Goal: Task Accomplishment & Management: Use online tool/utility

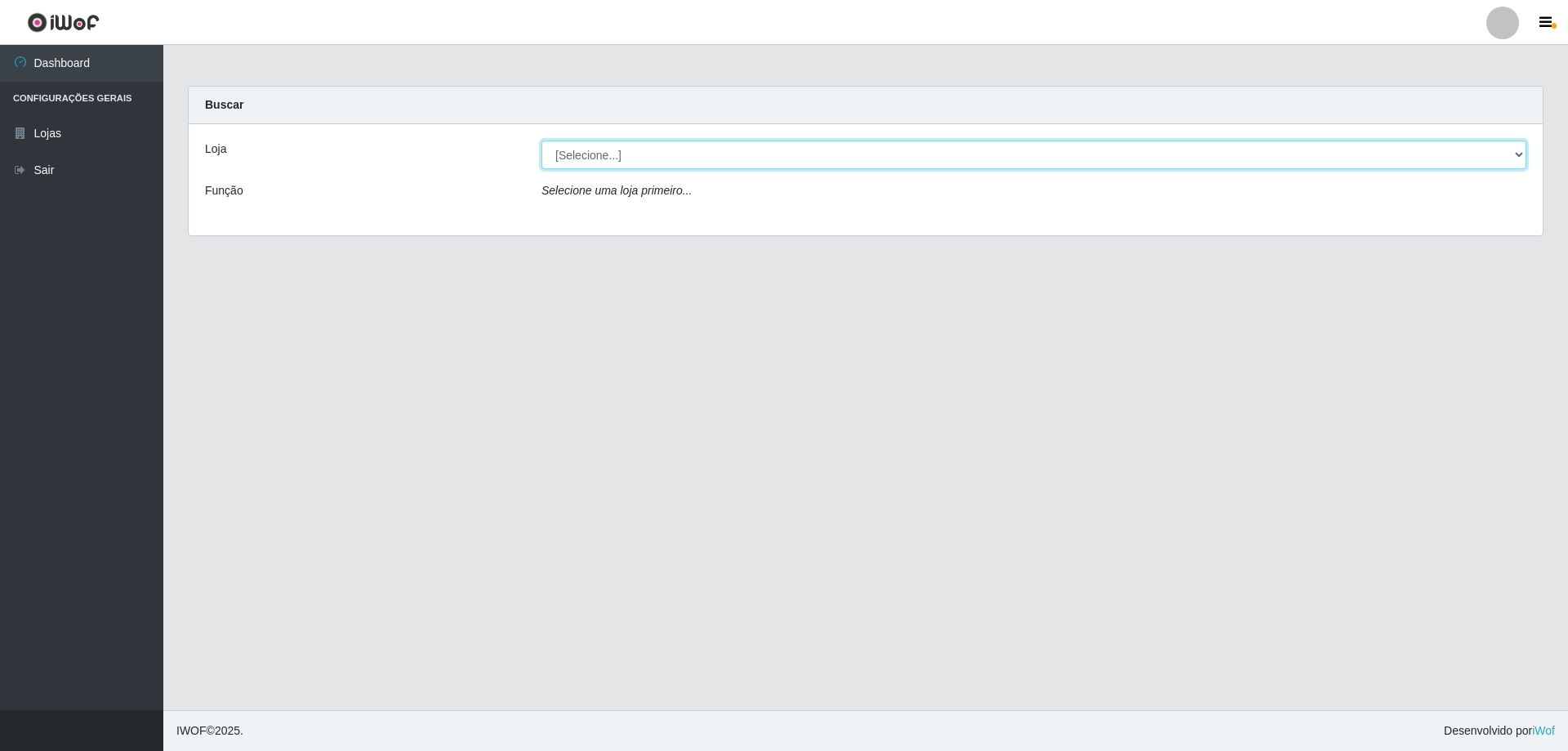
click at [638, 158] on select "[Selecione...] SuperShow Bis - Avenida 6 SuperShow [GEOGRAPHIC_DATA]" at bounding box center [1034, 155] width 985 height 29
select select "60"
click at [542, 141] on select "[Selecione...] SuperShow Bis - Avenida 6 SuperShow [GEOGRAPHIC_DATA]" at bounding box center [1034, 155] width 985 height 29
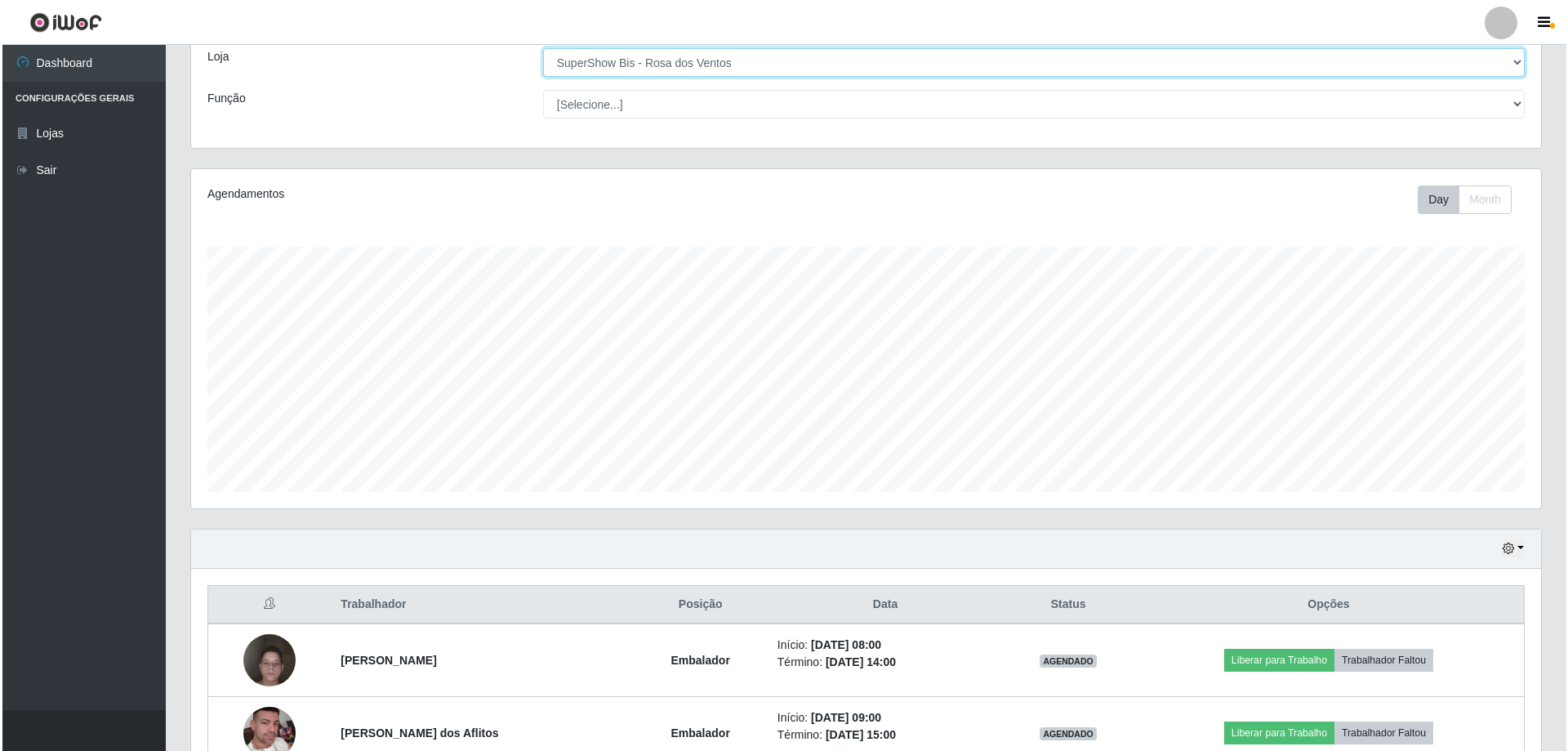
scroll to position [188, 0]
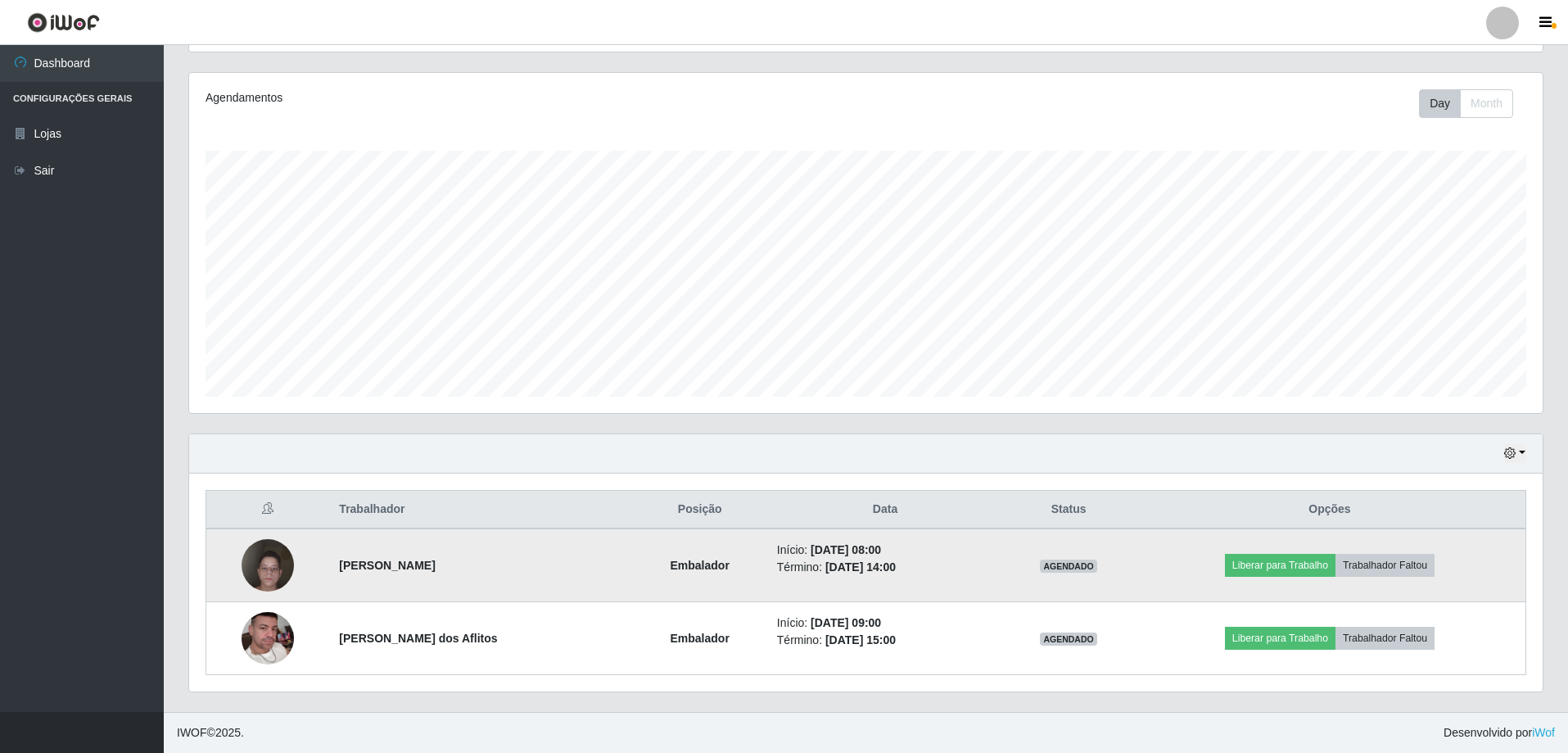
click at [274, 562] on img at bounding box center [268, 565] width 52 height 70
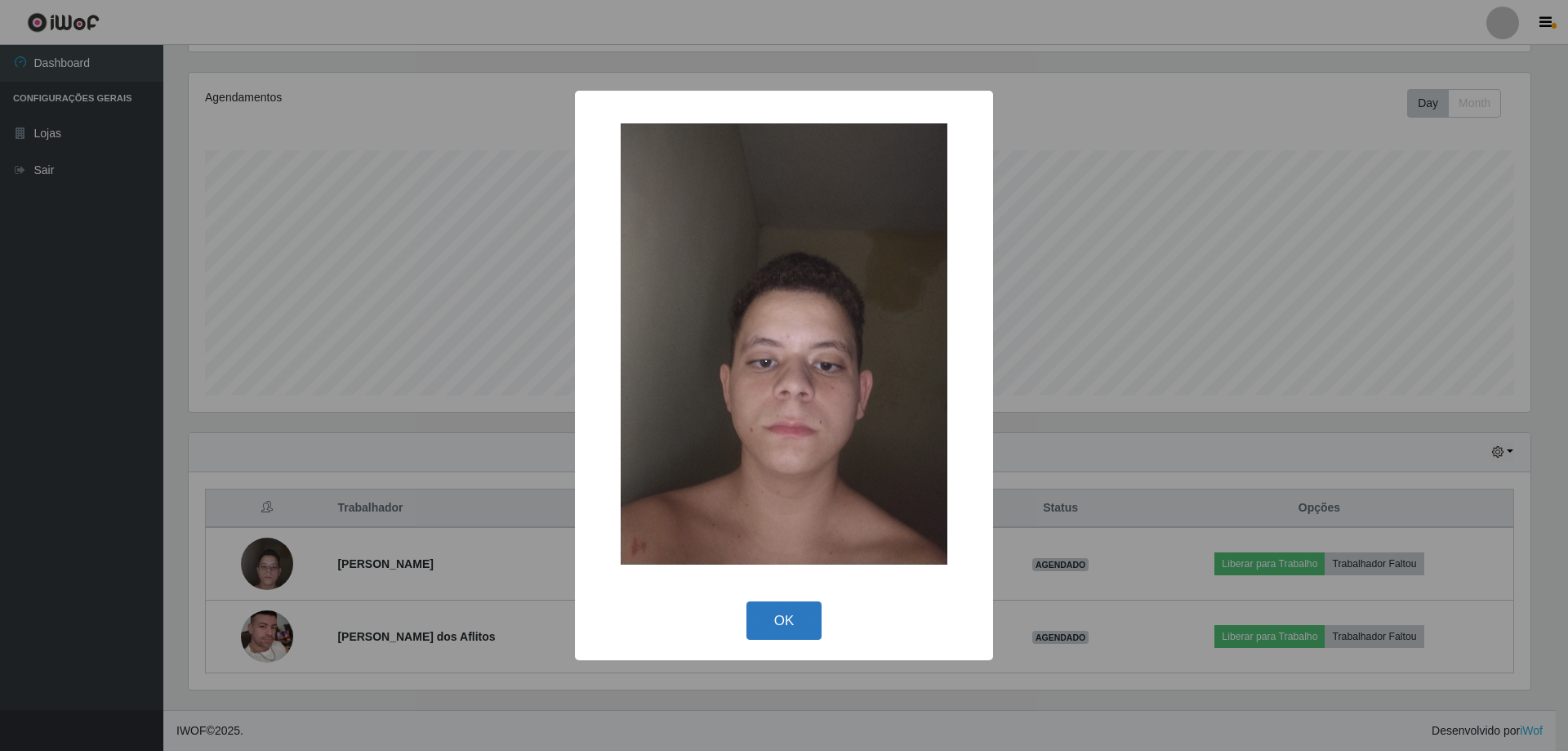
click at [781, 625] on button "OK" at bounding box center [784, 620] width 76 height 39
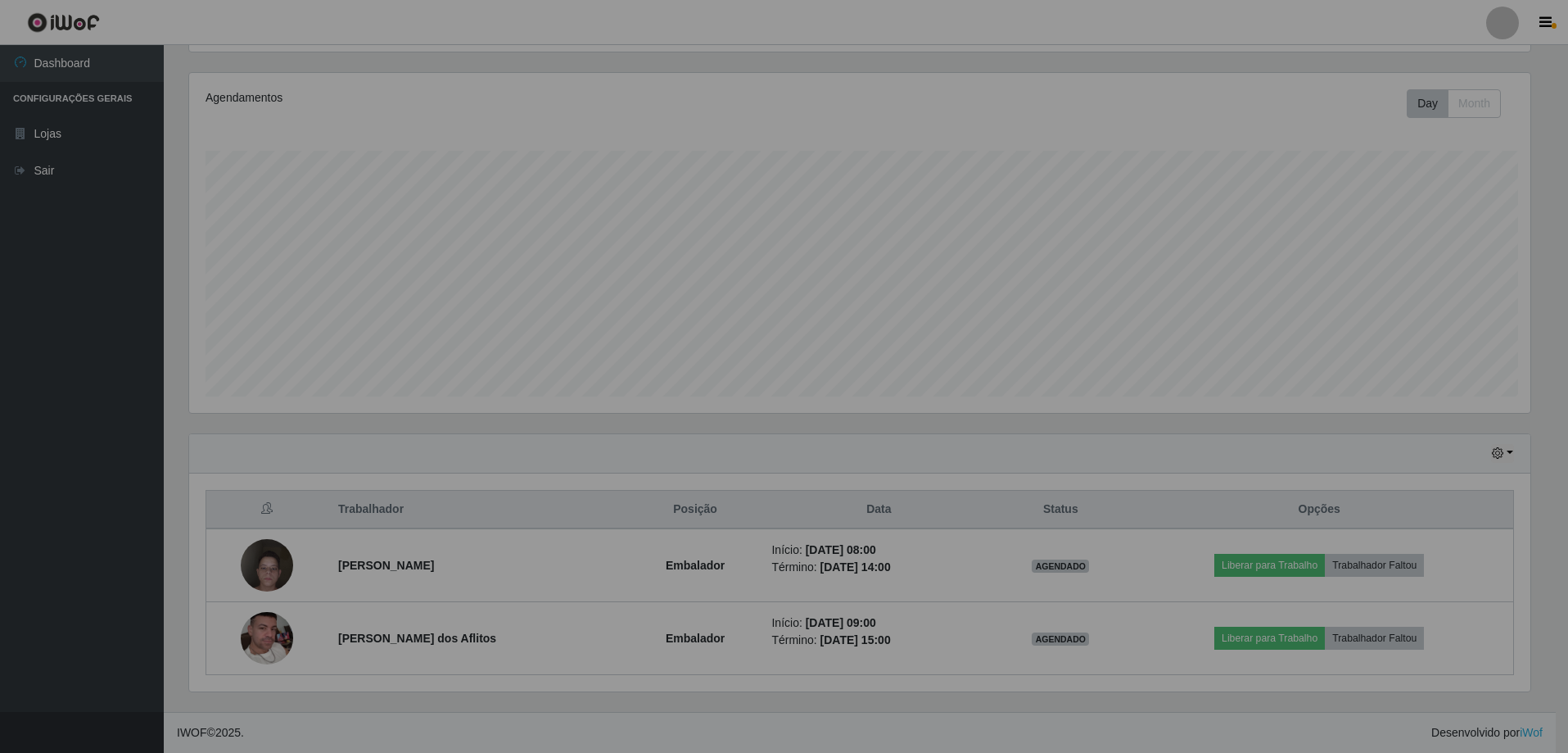
scroll to position [340, 1353]
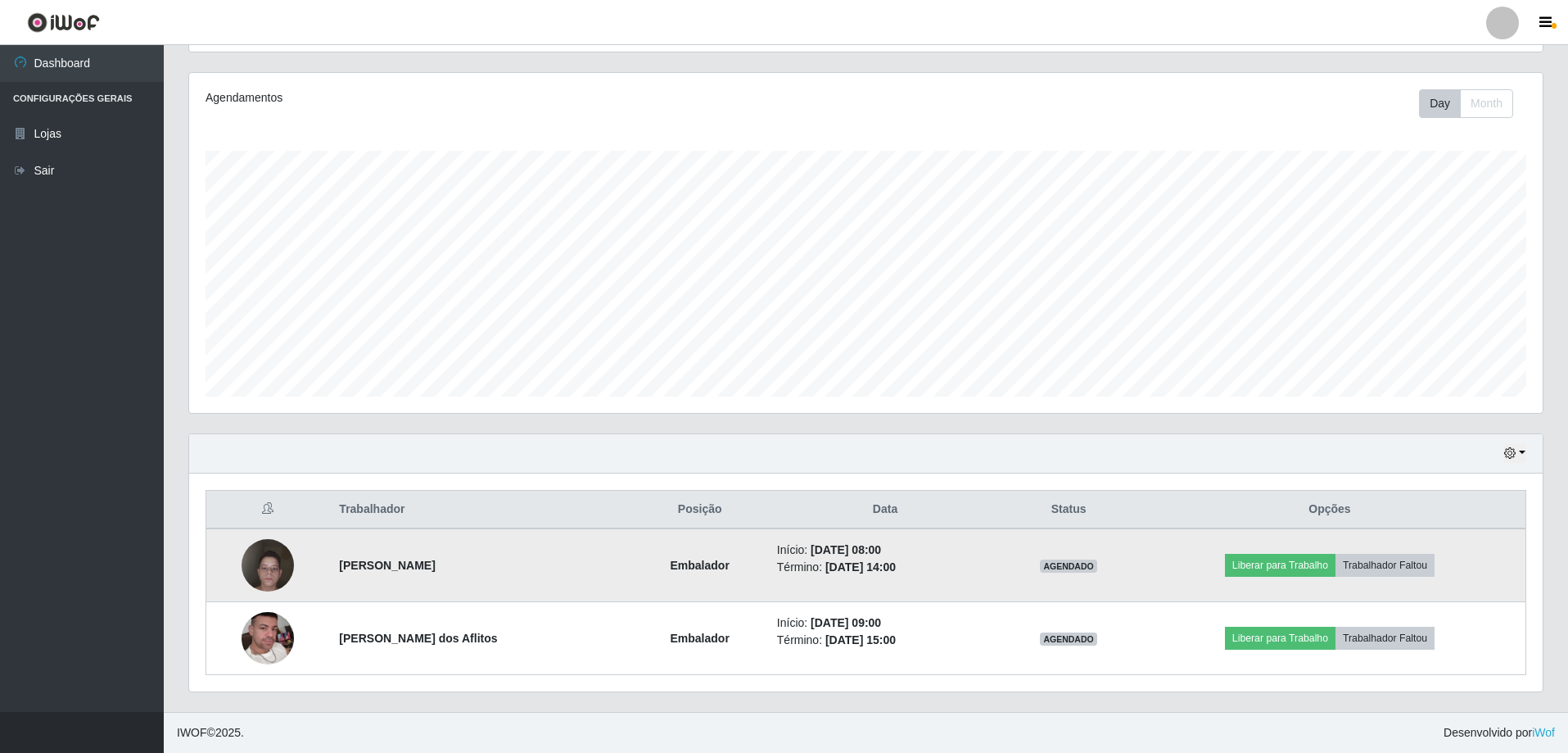
click at [277, 554] on img at bounding box center [268, 565] width 52 height 70
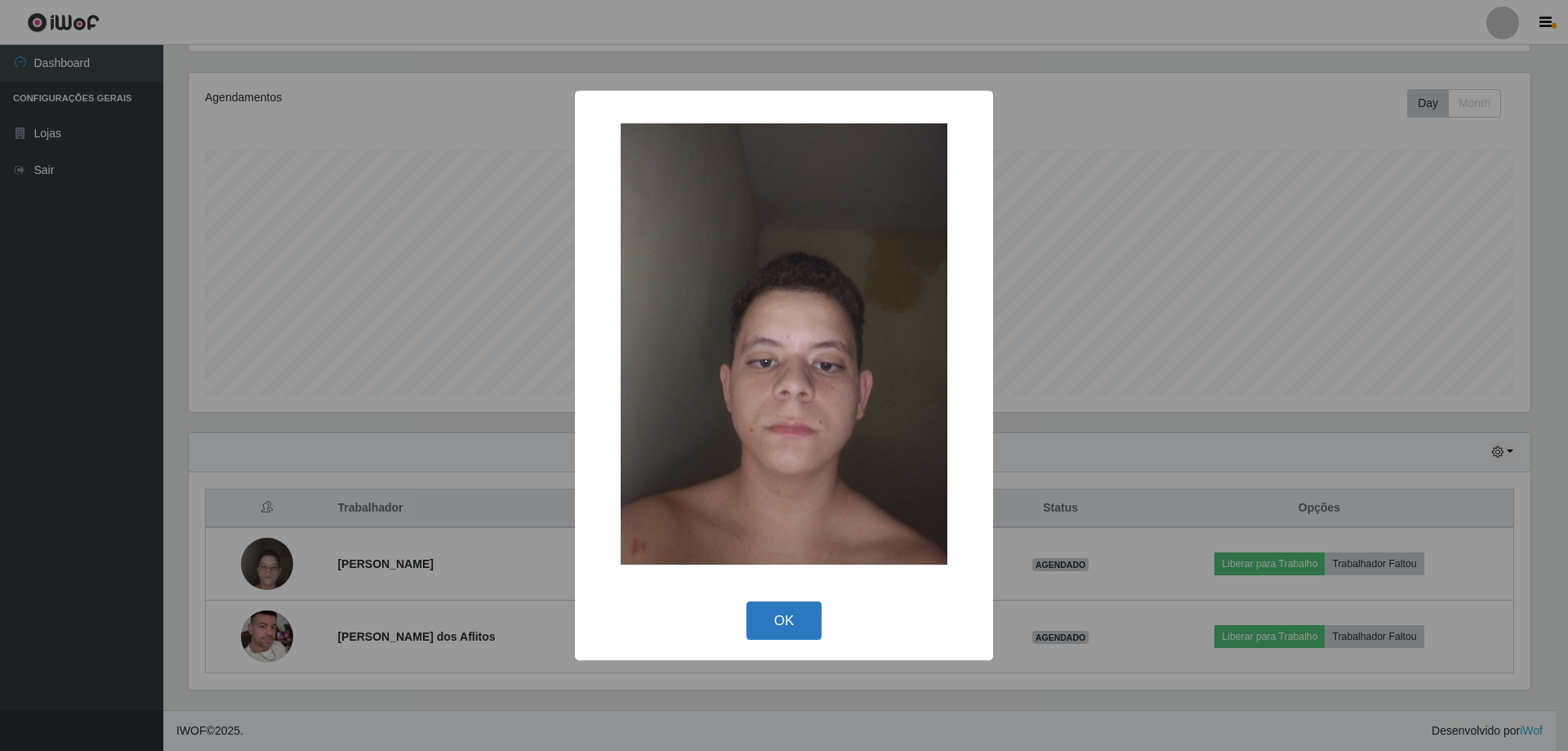
click at [779, 629] on button "OK" at bounding box center [784, 620] width 76 height 39
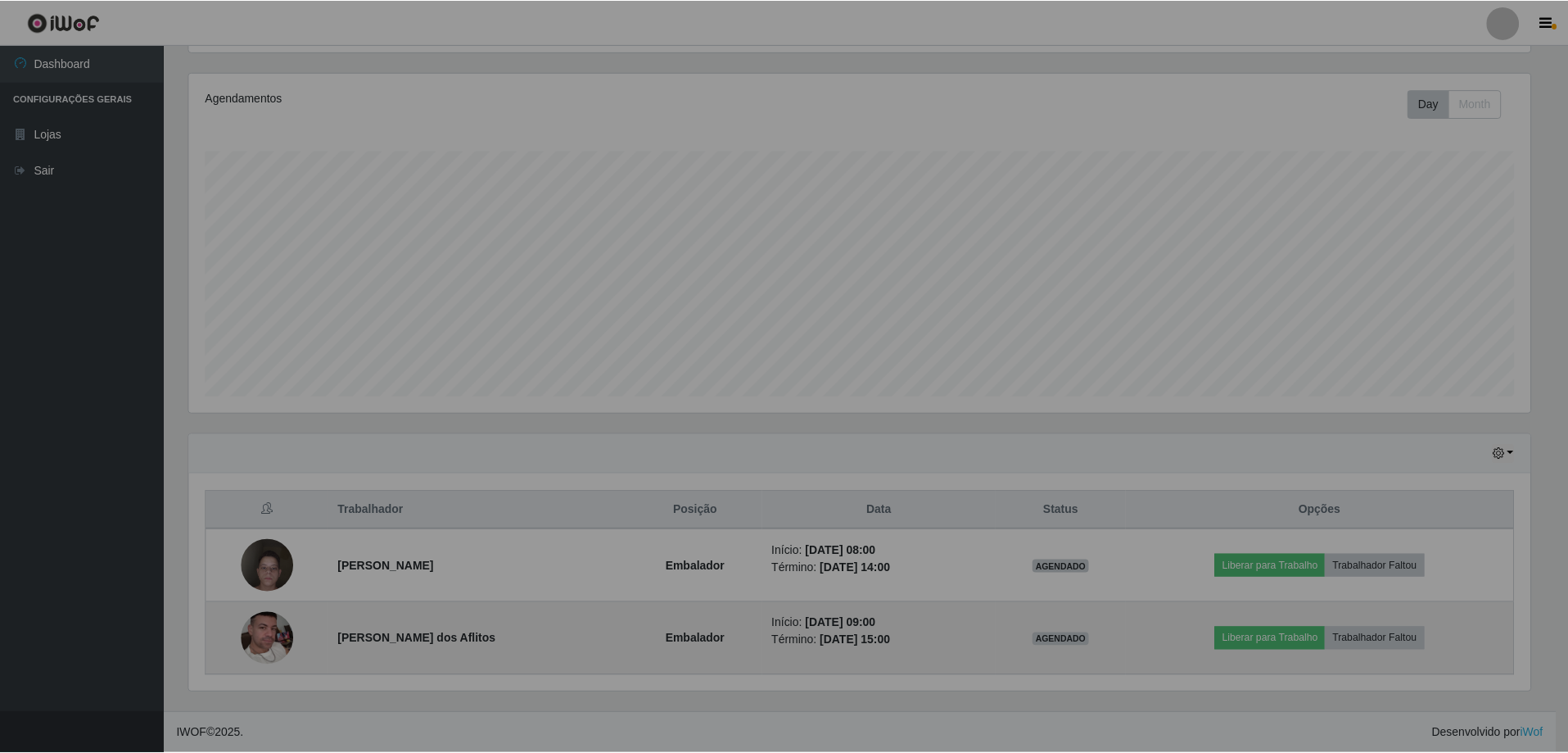
scroll to position [340, 1353]
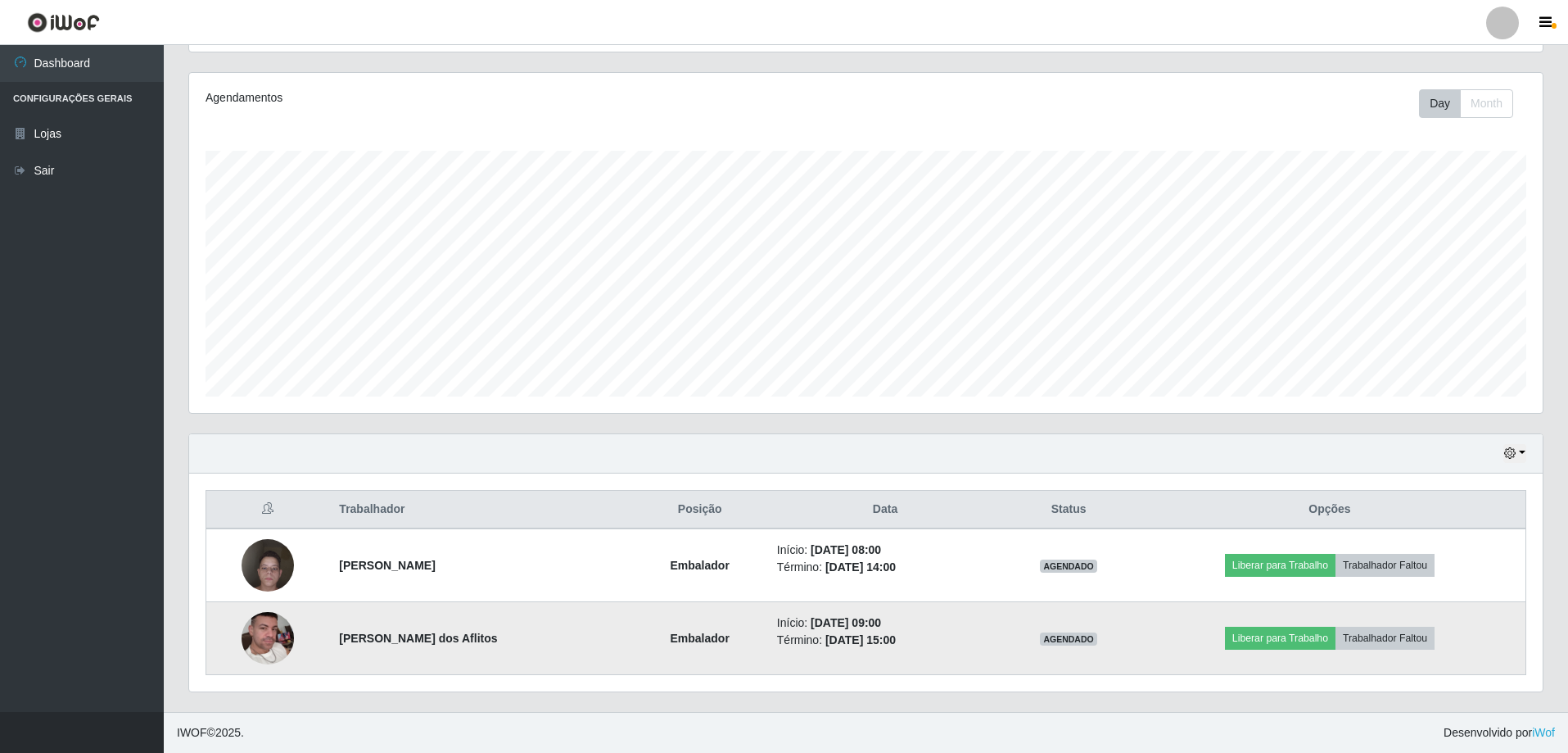
click at [259, 638] on img at bounding box center [268, 638] width 52 height 94
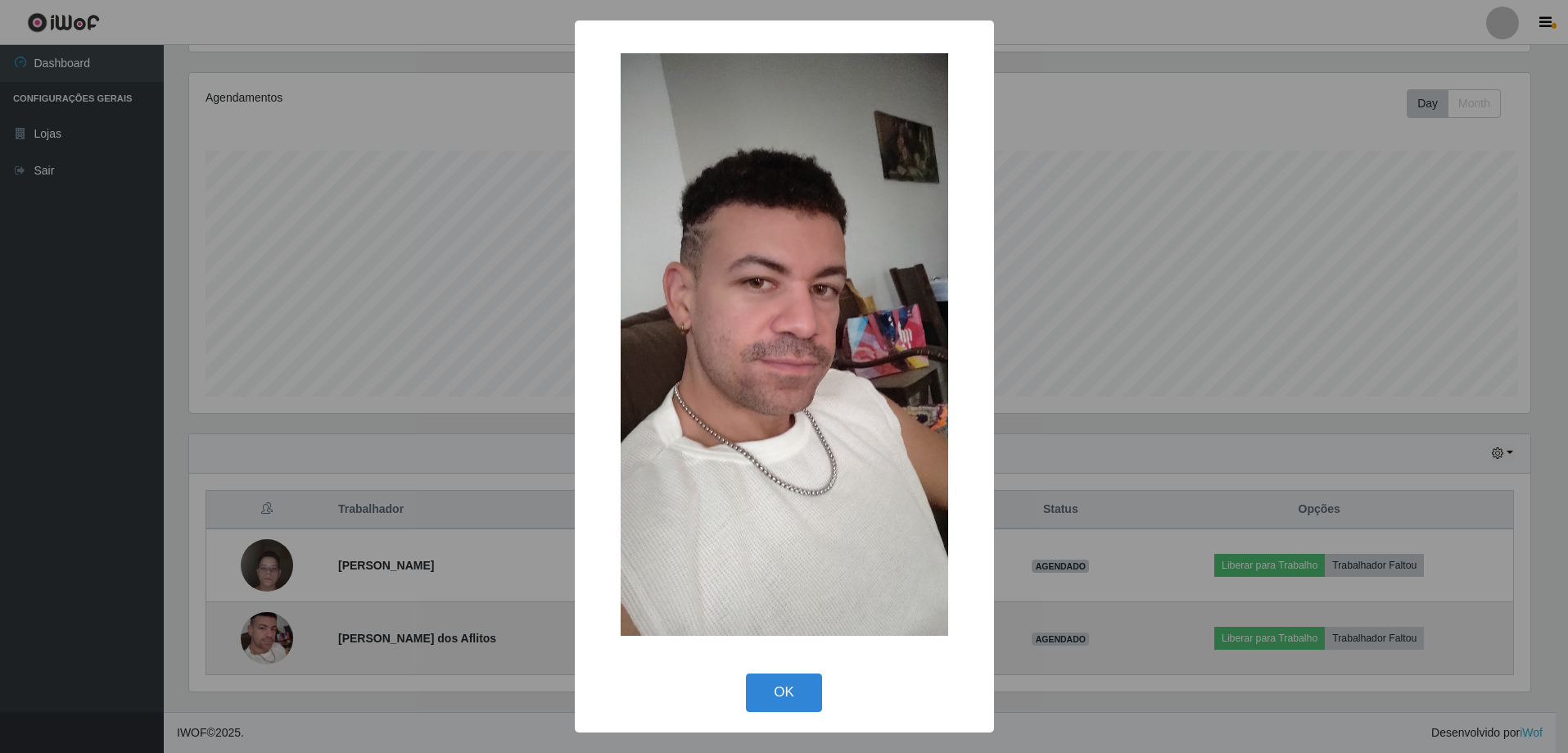
scroll to position [340, 1345]
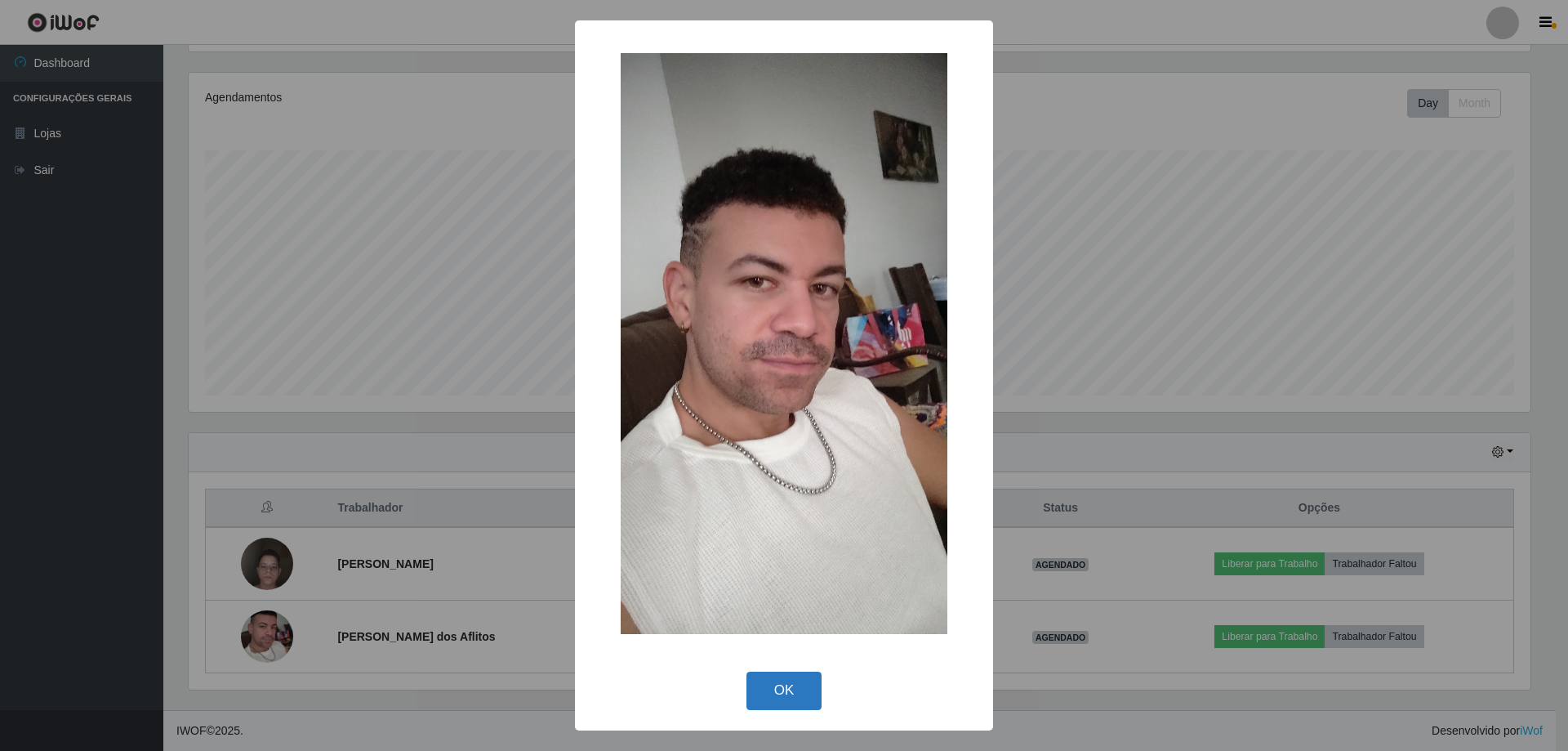
click at [789, 689] on button "OK" at bounding box center [784, 690] width 76 height 39
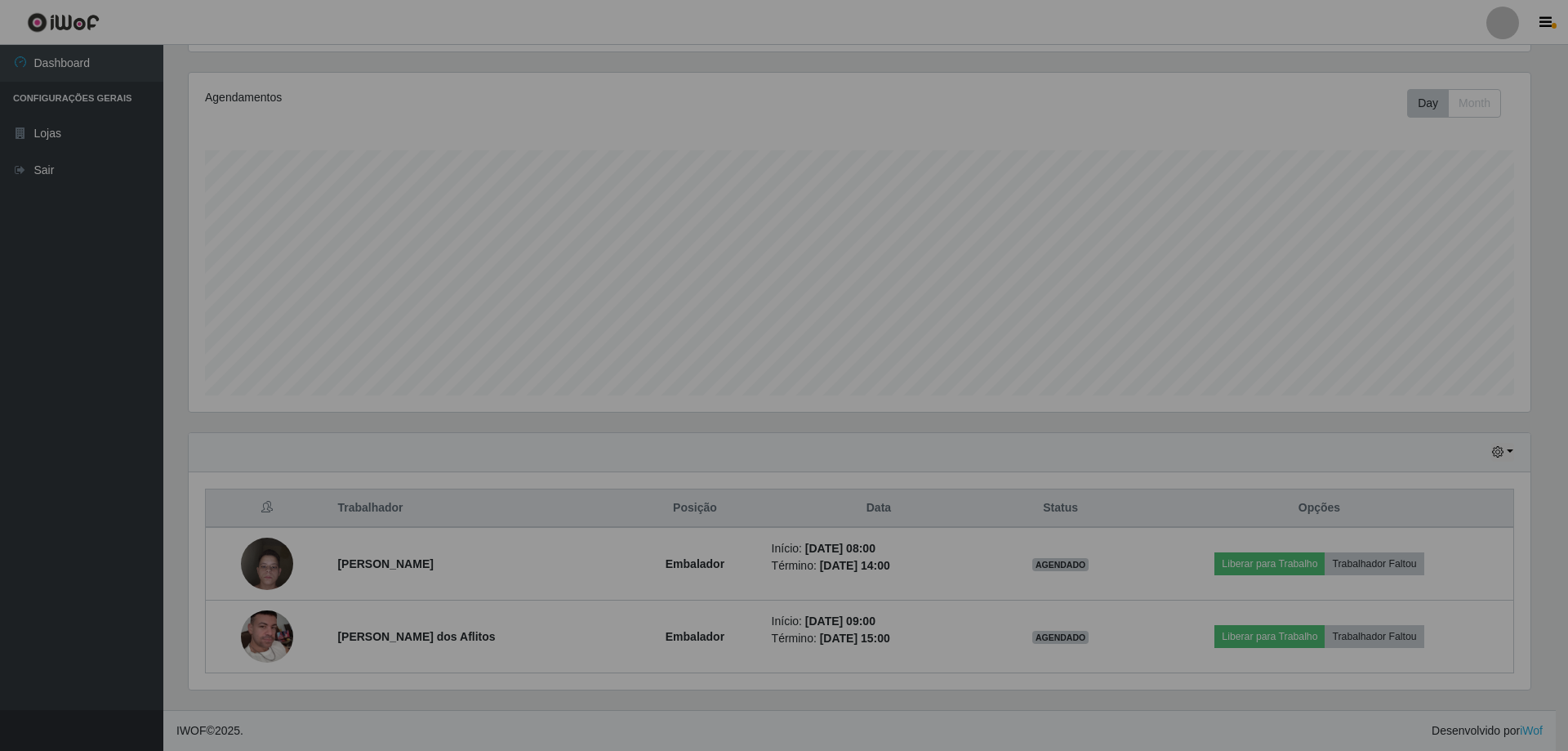
scroll to position [339, 1350]
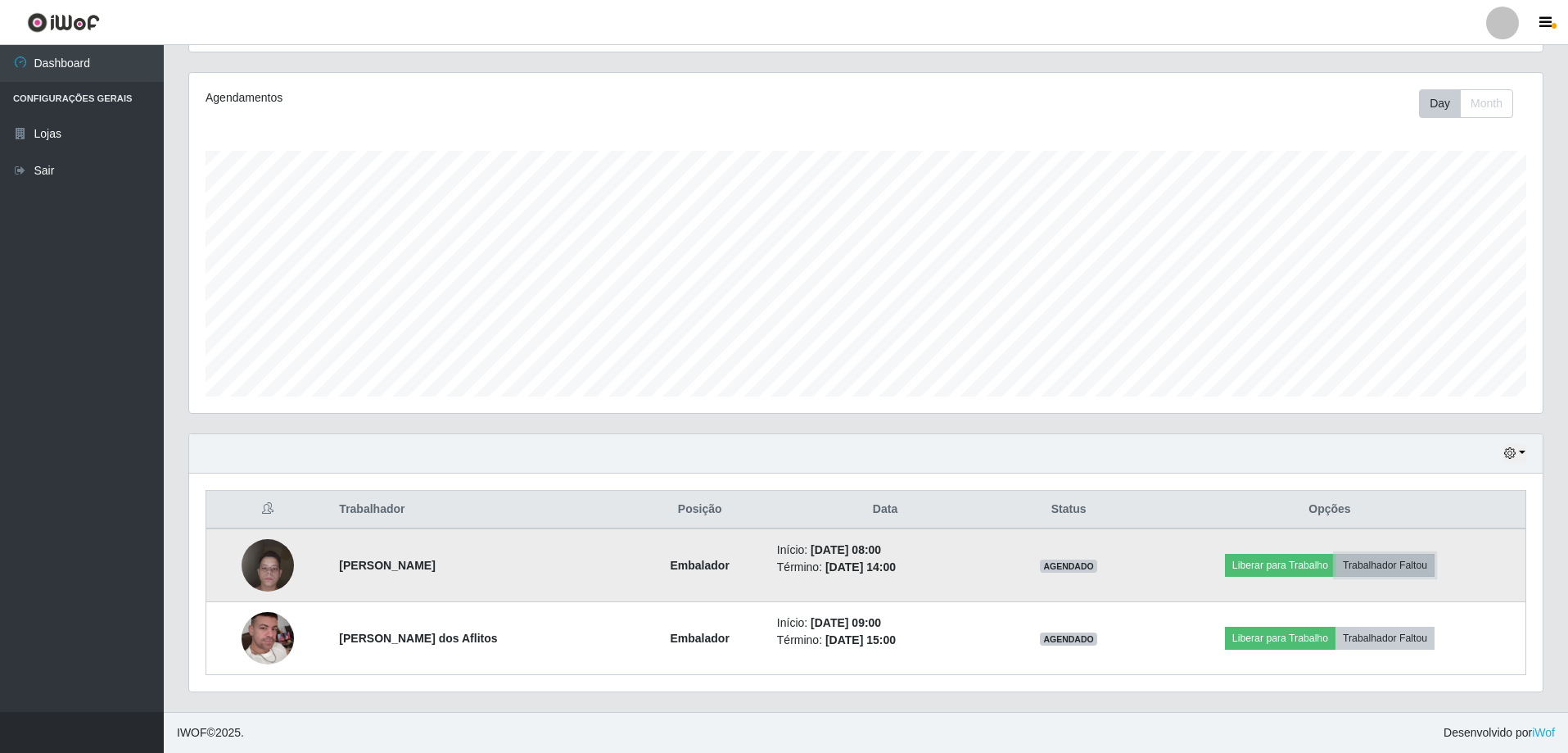
click at [1412, 566] on button "Trabalhador Faltou" at bounding box center [1385, 565] width 99 height 22
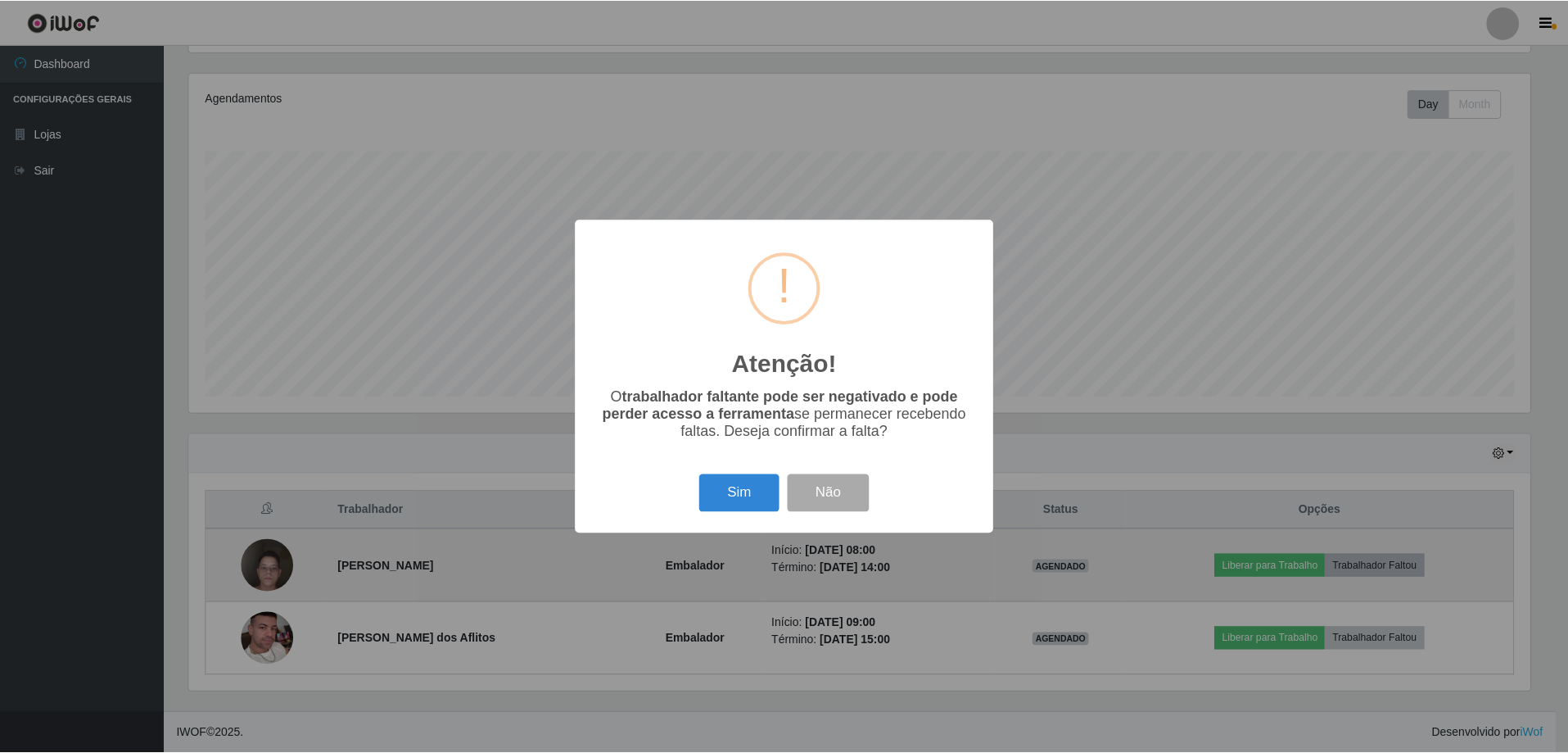
scroll to position [340, 1345]
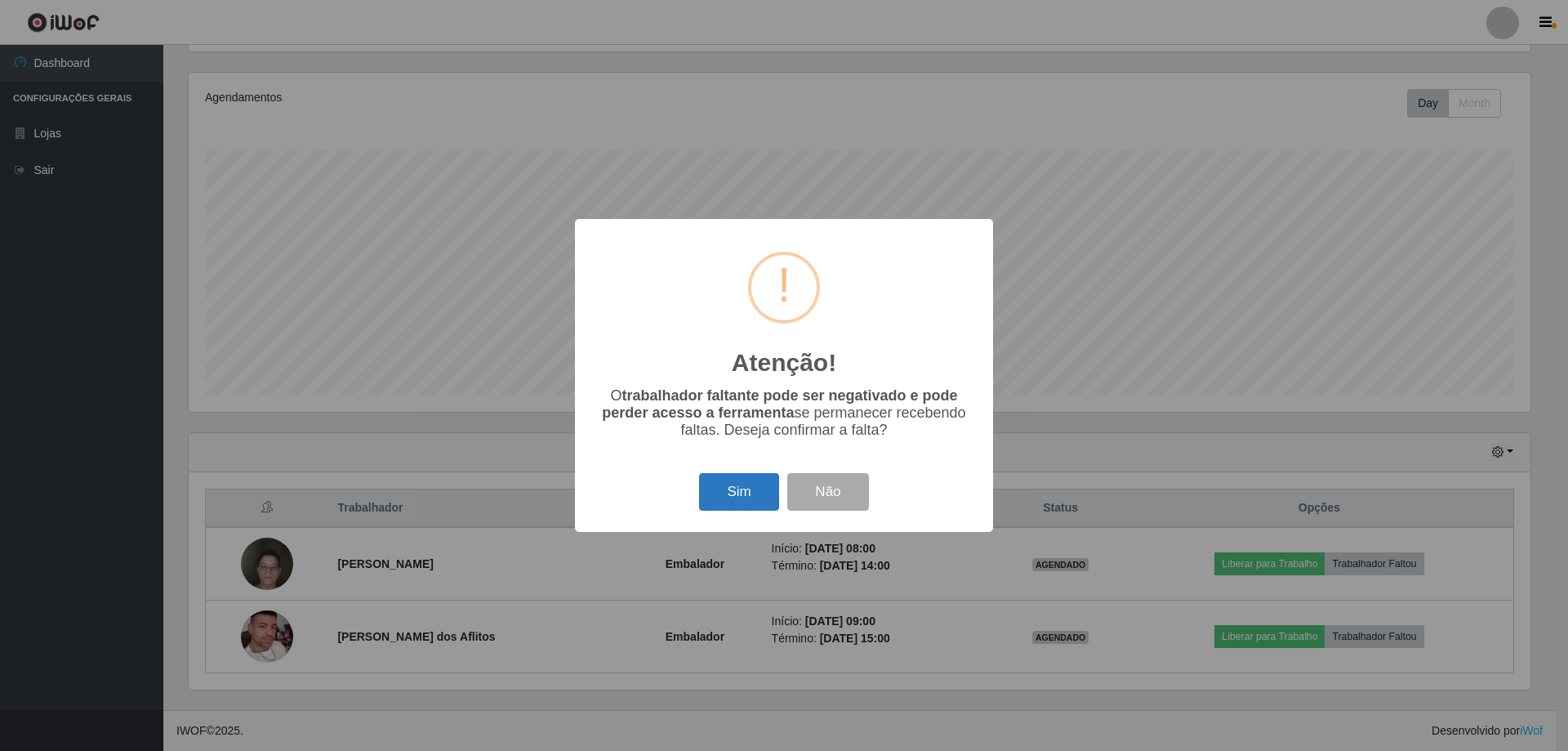
click at [730, 490] on button "Sim" at bounding box center [738, 492] width 79 height 39
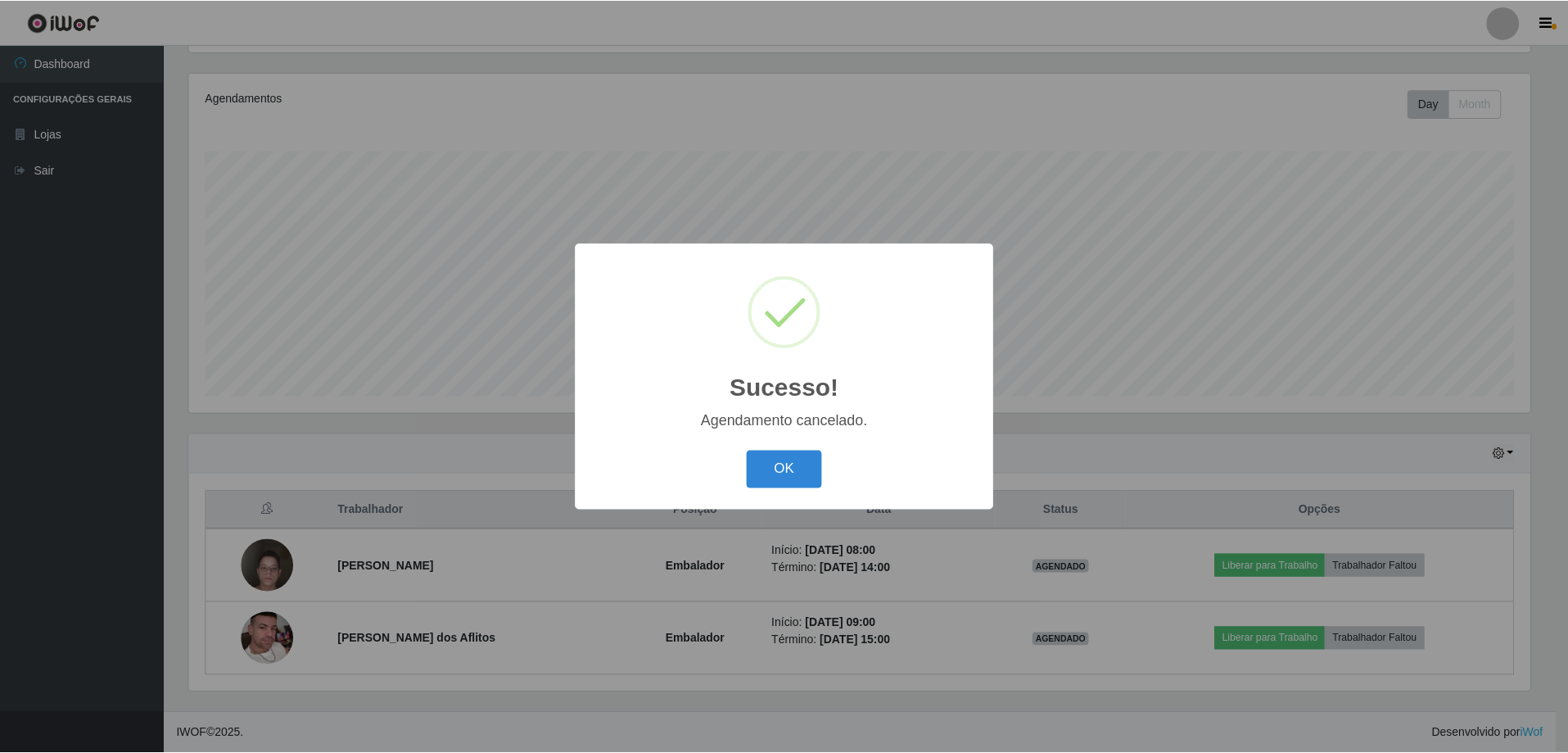
scroll to position [116, 0]
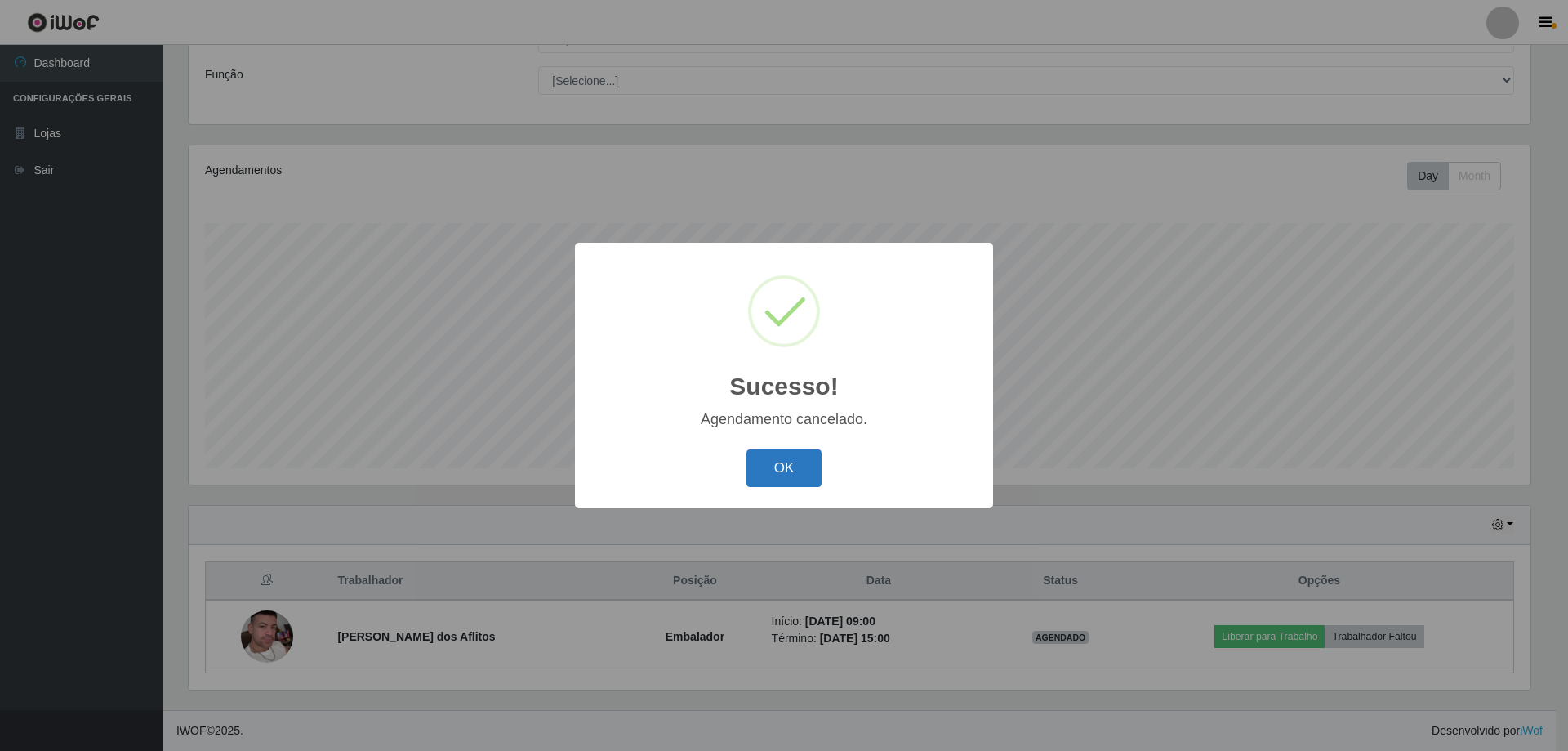
click at [780, 476] on button "OK" at bounding box center [784, 468] width 76 height 39
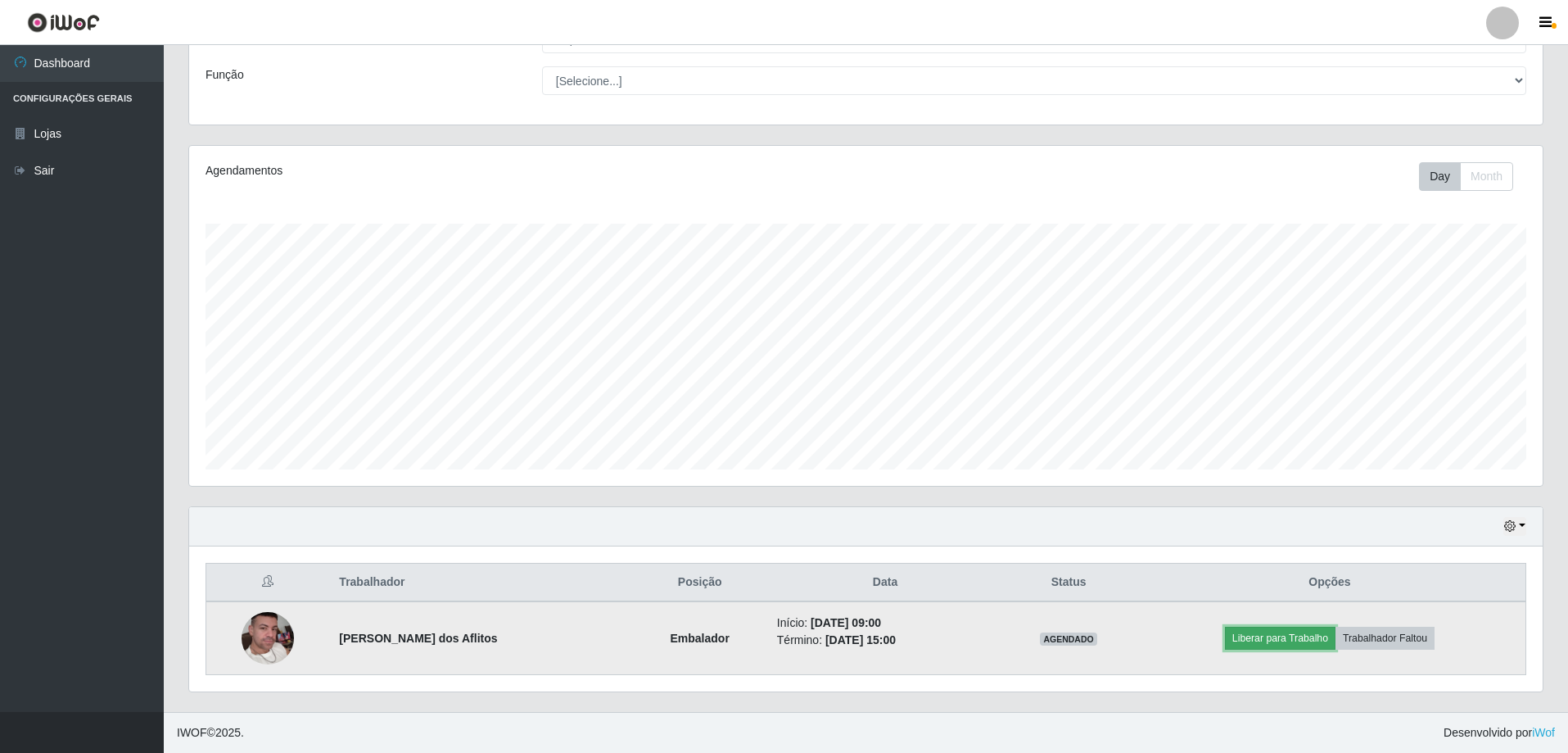
click at [1308, 634] on button "Liberar para Trabalho" at bounding box center [1279, 638] width 111 height 22
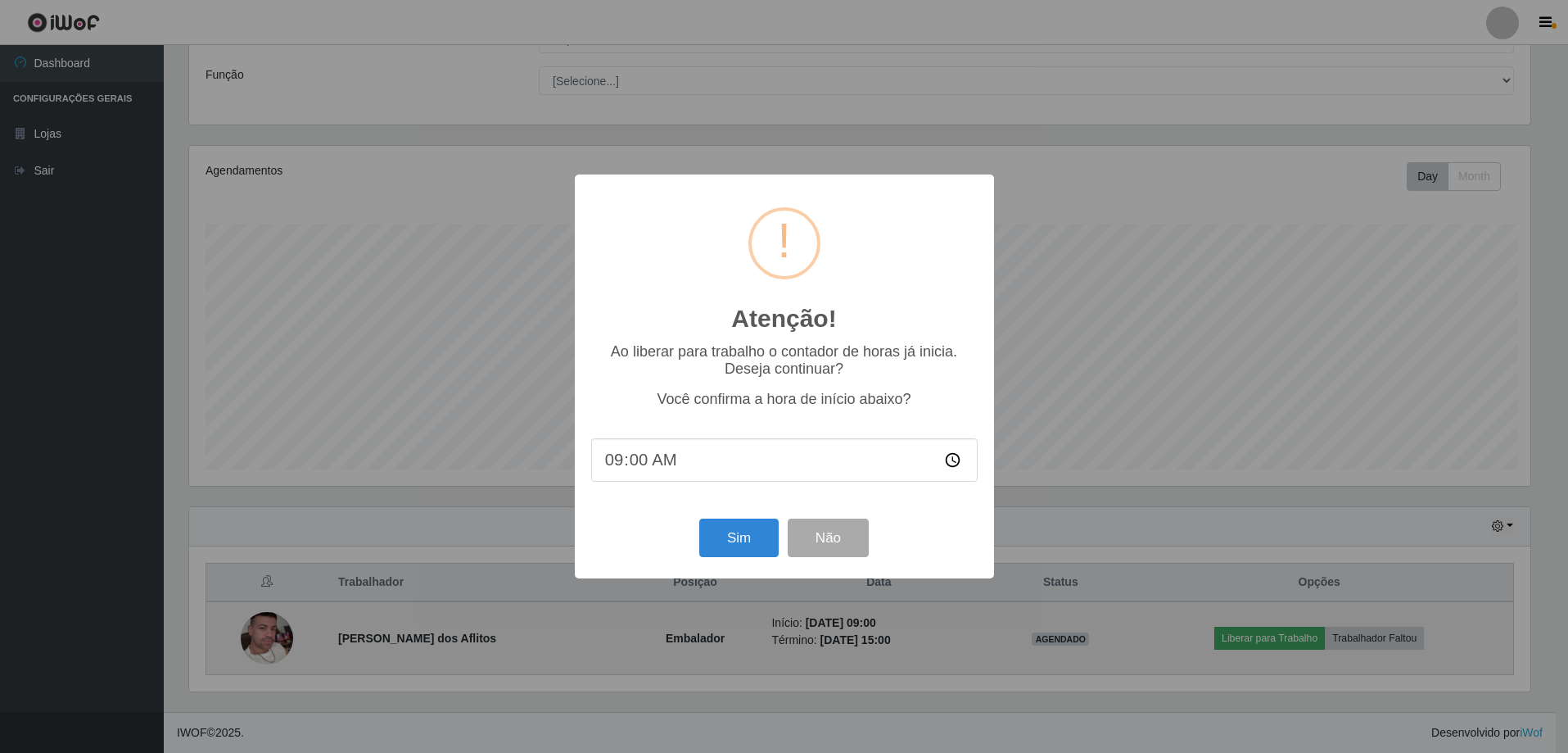
scroll to position [340, 1345]
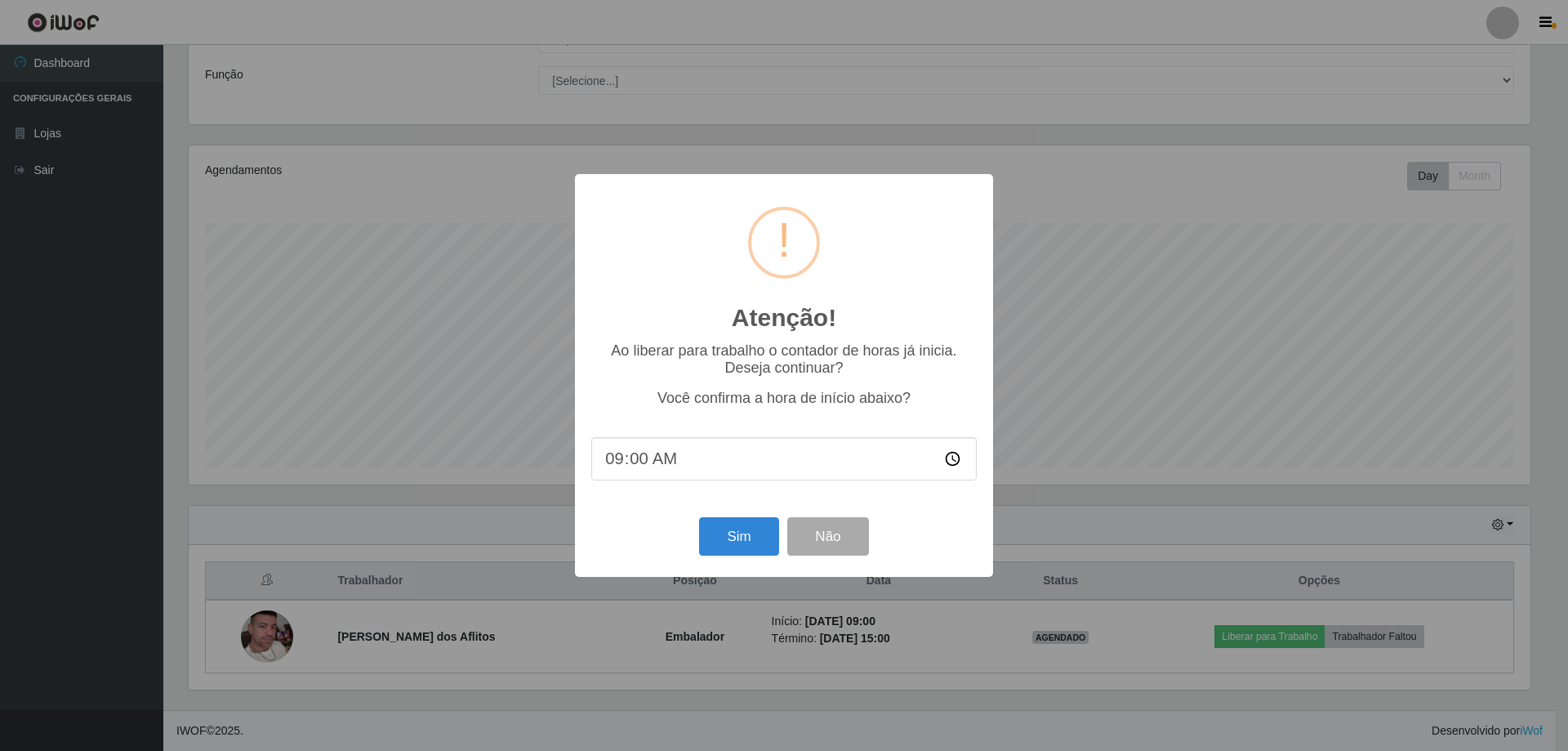
click at [711, 515] on div "Atenção! × Ao liberar para trabalho o contador de horas já inicia. Deseja conti…" at bounding box center [784, 375] width 418 height 402
click at [712, 537] on button "Sim" at bounding box center [738, 536] width 79 height 39
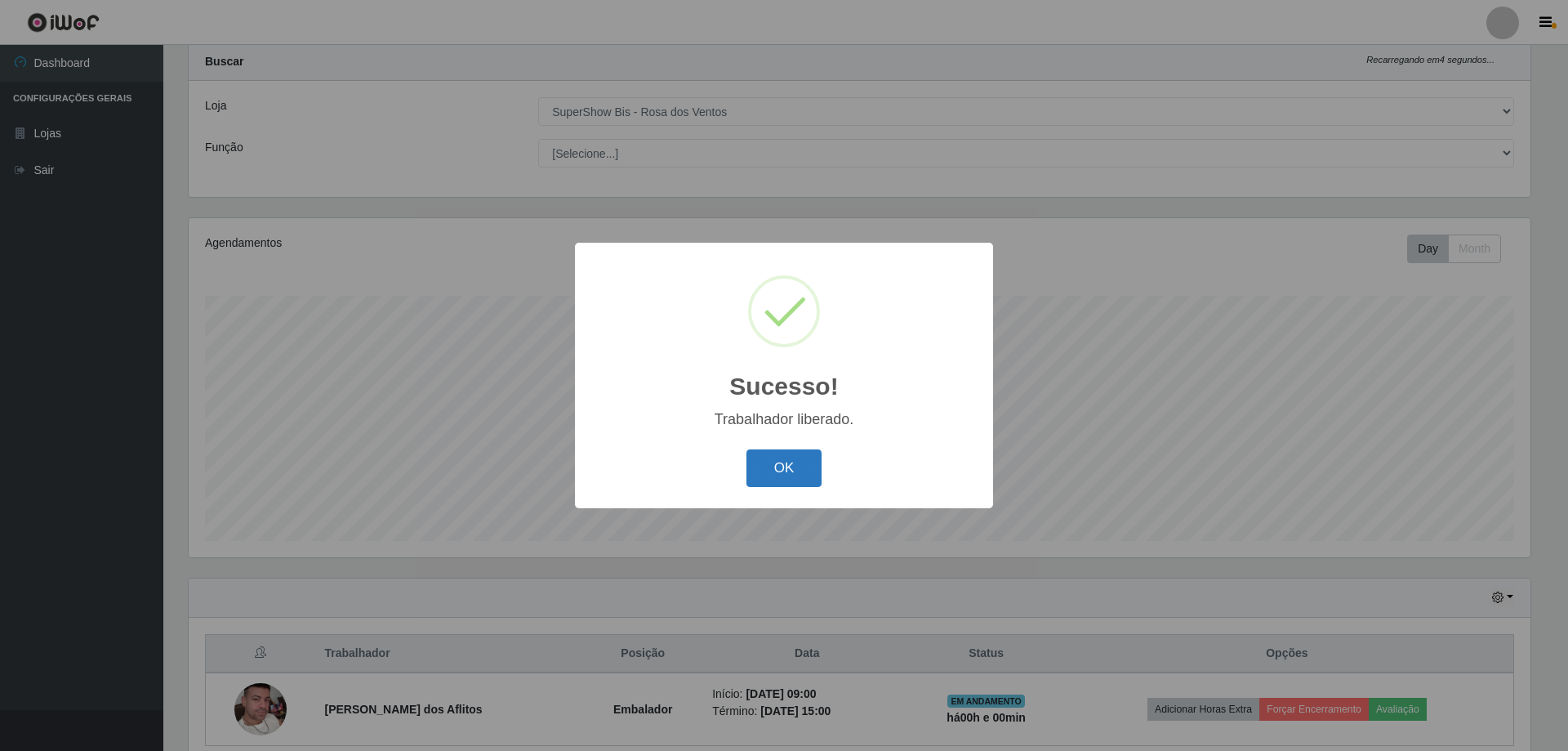
click at [813, 475] on button "OK" at bounding box center [784, 468] width 76 height 39
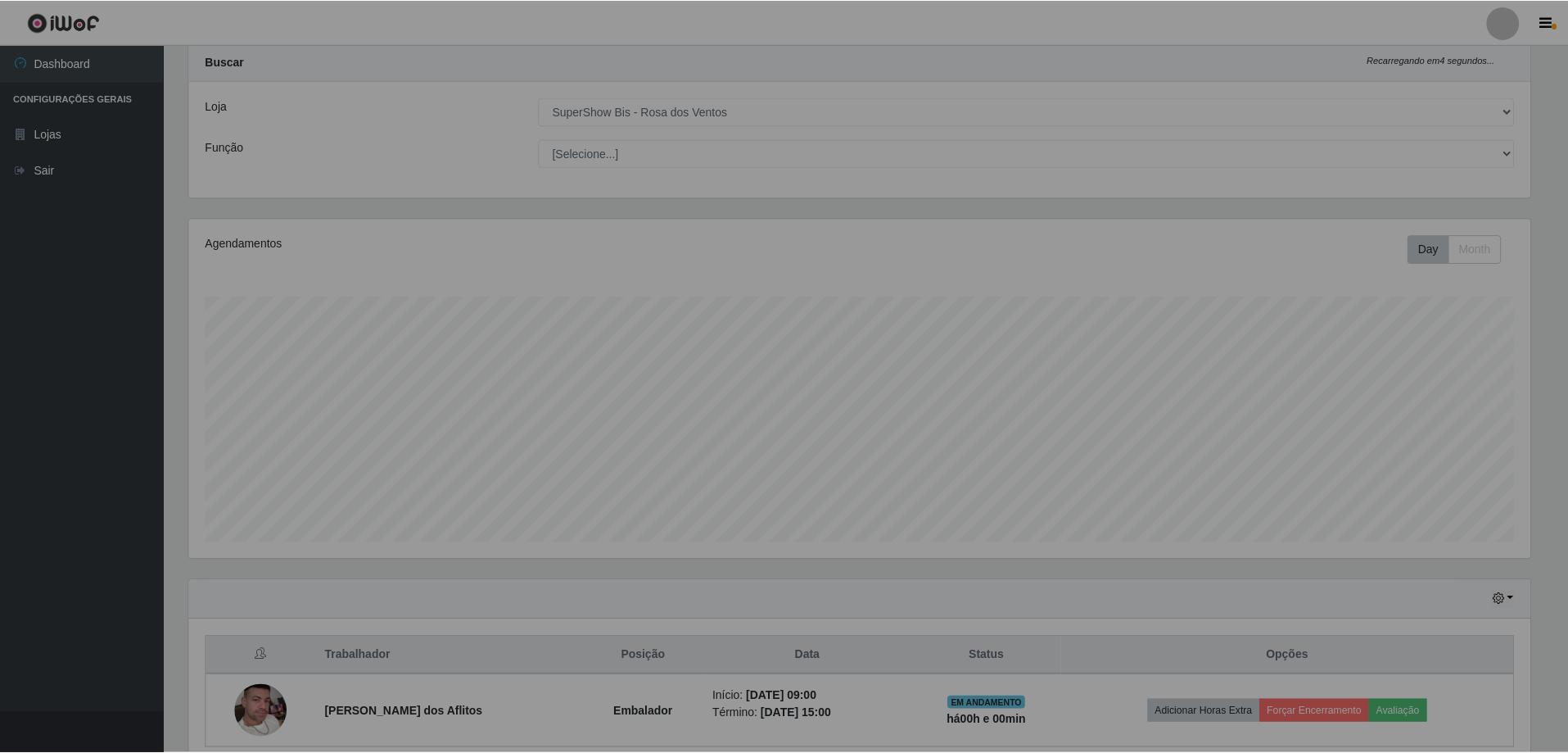
scroll to position [340, 1353]
